Goal: Navigation & Orientation: Go to known website

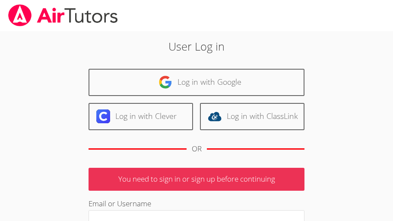
scroll to position [8, 0]
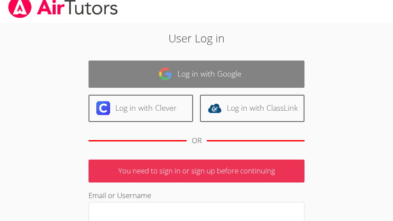
click at [161, 75] on img at bounding box center [166, 74] width 14 height 14
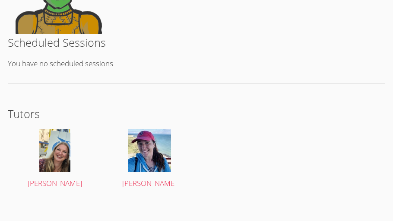
scroll to position [232, 0]
